Goal: Transaction & Acquisition: Subscribe to service/newsletter

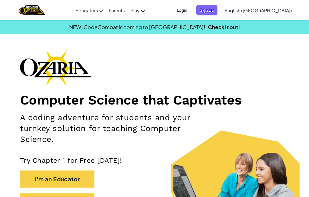
click at [217, 7] on span "Sign Up" at bounding box center [206, 10] width 21 height 11
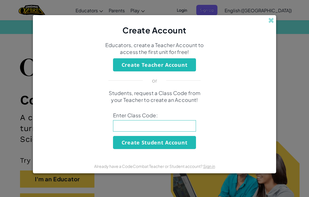
click at [273, 24] on div "Create Account" at bounding box center [154, 25] width 243 height 21
click at [271, 21] on span at bounding box center [271, 20] width 6 height 6
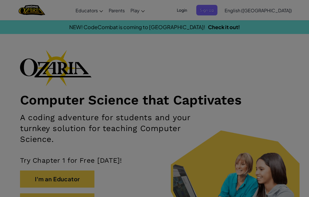
click at [272, 23] on div at bounding box center [154, 98] width 309 height 197
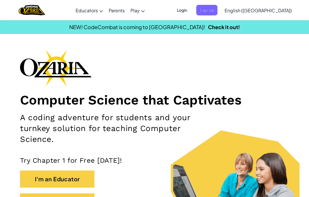
click at [191, 8] on span "Login" at bounding box center [181, 10] width 17 height 11
